Goal: Task Accomplishment & Management: Manage account settings

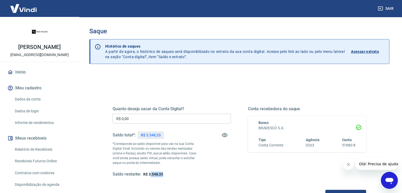
drag, startPoint x: 149, startPoint y: 174, endPoint x: 169, endPoint y: 174, distance: 19.5
click at [169, 174] on div "Saldo restante: R$ 3.548,33" at bounding box center [171, 174] width 118 height 6
click at [166, 174] on div "Saldo restante: R$ 3.548,33" at bounding box center [171, 174] width 118 height 6
drag, startPoint x: 149, startPoint y: 174, endPoint x: 173, endPoint y: 172, distance: 24.1
click at [173, 172] on div "Saldo restante: R$ 3.548,33" at bounding box center [171, 174] width 118 height 6
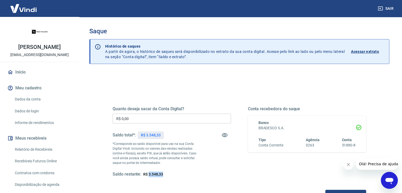
copy span "3.548,33"
